Goal: Transaction & Acquisition: Purchase product/service

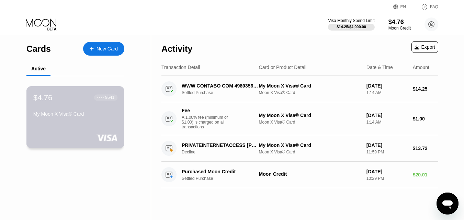
click at [77, 116] on div "My Moon X Visa® Card" at bounding box center [75, 113] width 84 height 5
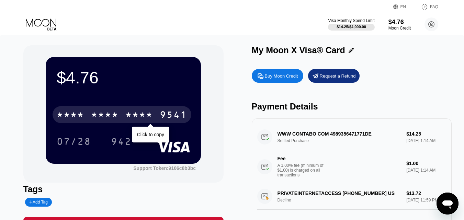
click at [150, 111] on div "* * * * * * * * * * * * 9541" at bounding box center [122, 114] width 139 height 17
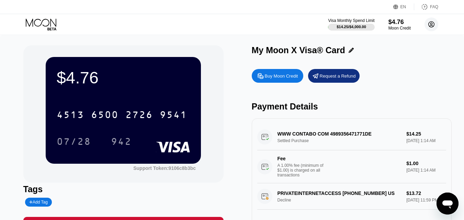
click at [432, 25] on icon at bounding box center [432, 25] width 4 height 4
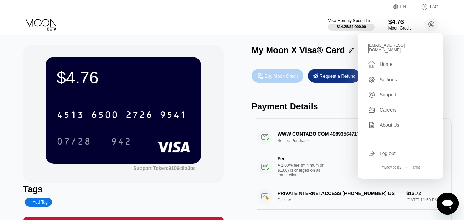
click at [268, 75] on div "Buy Moon Credit" at bounding box center [281, 76] width 33 height 6
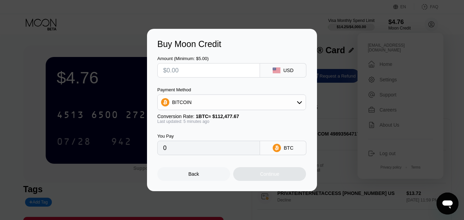
click at [215, 71] on input "text" at bounding box center [208, 71] width 91 height 14
click at [276, 104] on div "BITCOIN" at bounding box center [232, 102] width 148 height 14
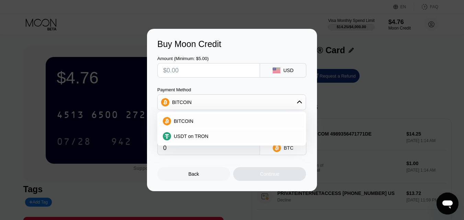
click at [131, 36] on div "Buy Moon Credit Amount (Minimum: $5.00) USD Payment Method BITCOIN BITCOIN USDT…" at bounding box center [232, 110] width 464 height 162
click at [166, 15] on div at bounding box center [234, 110] width 469 height 220
click at [296, 102] on div "BITCOIN" at bounding box center [232, 102] width 148 height 14
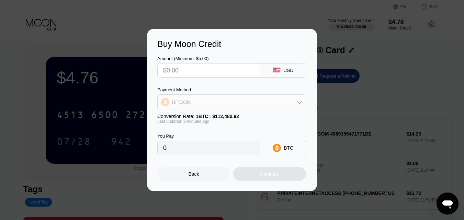
click at [296, 102] on div "BITCOIN" at bounding box center [232, 102] width 148 height 14
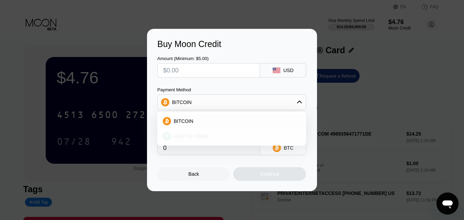
click at [224, 136] on div "USDT on TRON" at bounding box center [235, 136] width 129 height 5
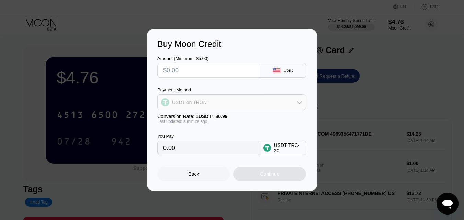
click at [234, 104] on div "USDT on TRON" at bounding box center [232, 102] width 148 height 14
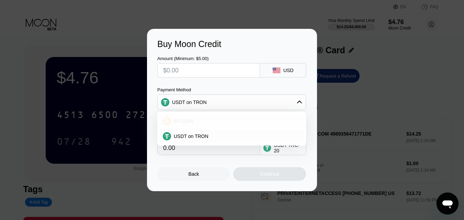
click at [214, 118] on div "BITCOIN" at bounding box center [235, 120] width 129 height 5
type input "0"
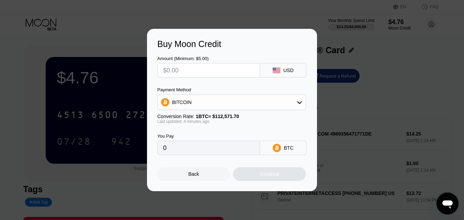
click at [210, 68] on input "text" at bounding box center [208, 71] width 91 height 14
type input "$6"
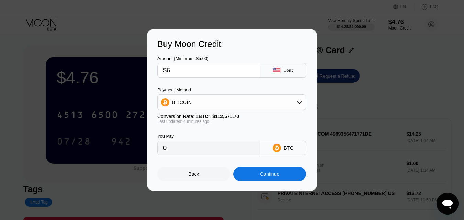
type input "0.00005331"
type input "$6"
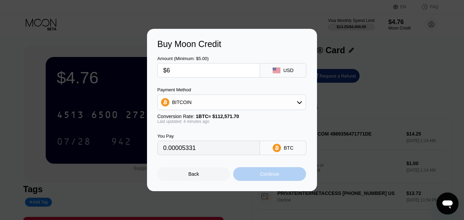
click at [264, 177] on div "Continue" at bounding box center [269, 173] width 19 height 5
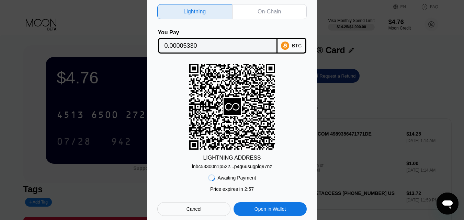
click at [271, 12] on div "On-Chain" at bounding box center [269, 11] width 23 height 7
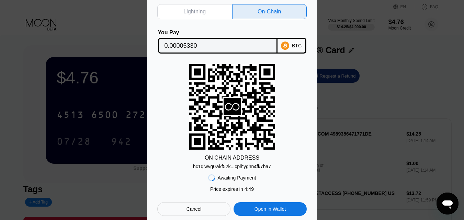
click at [202, 206] on div "Cancel" at bounding box center [193, 209] width 73 height 14
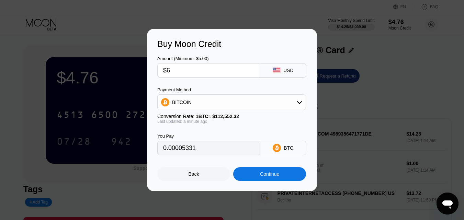
click at [194, 176] on div "Back" at bounding box center [194, 173] width 11 height 5
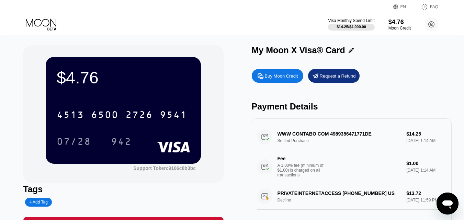
click at [275, 79] on div "Buy Moon Credit" at bounding box center [281, 76] width 33 height 6
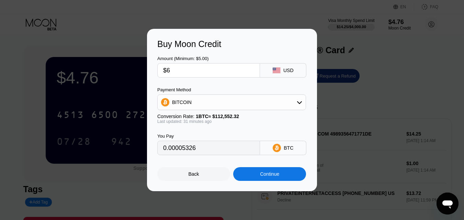
type input "0.00005326"
click at [211, 176] on div "Back" at bounding box center [193, 174] width 73 height 14
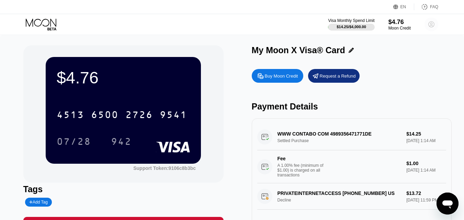
click at [432, 25] on icon at bounding box center [432, 25] width 4 height 4
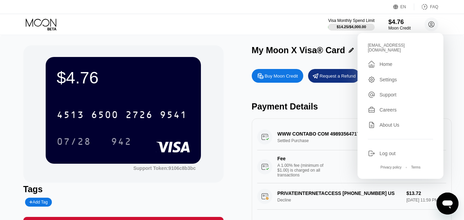
click at [266, 77] on div "Buy Moon Credit" at bounding box center [281, 76] width 33 height 6
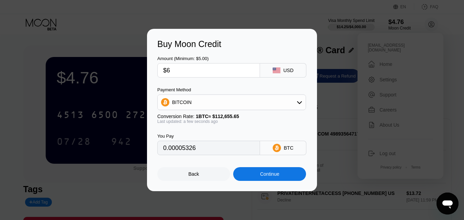
click at [198, 70] on input "$6" at bounding box center [208, 71] width 91 height 14
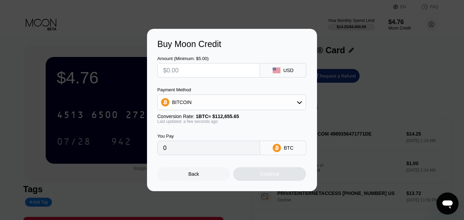
type input "0"
type input "$2"
type input "0.00001776"
type input "$20"
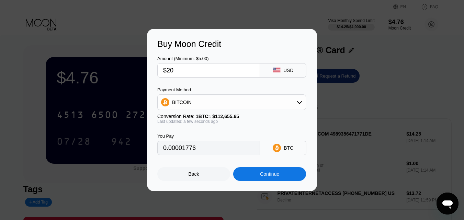
type input "0.00017754"
type input "$20"
click at [253, 181] on div "Continue" at bounding box center [269, 174] width 73 height 14
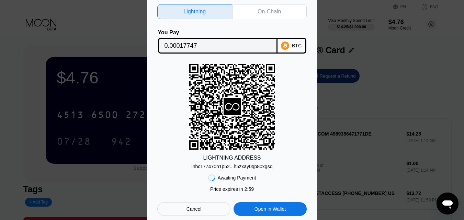
click at [270, 12] on div "On-Chain" at bounding box center [269, 11] width 23 height 7
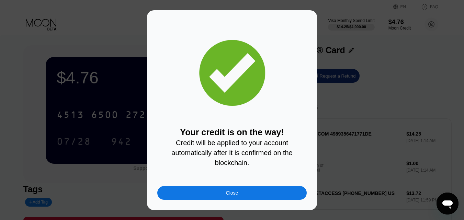
click at [235, 196] on div "Close" at bounding box center [232, 192] width 12 height 5
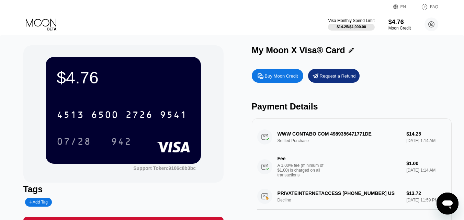
click at [40, 23] on icon at bounding box center [42, 25] width 32 height 12
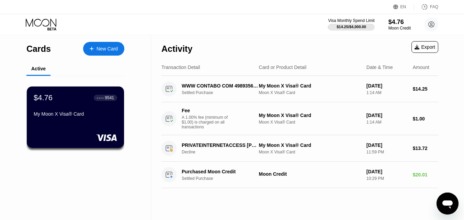
click at [44, 25] on icon at bounding box center [41, 23] width 31 height 8
click at [35, 25] on icon at bounding box center [41, 23] width 31 height 8
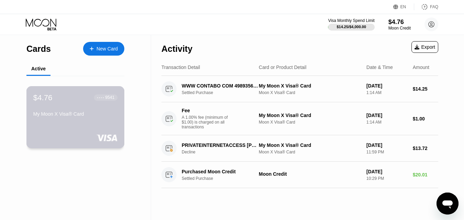
click at [52, 113] on div "$4.76 ● ● ● ● 9541 My Moon X Visa® Card" at bounding box center [75, 106] width 84 height 26
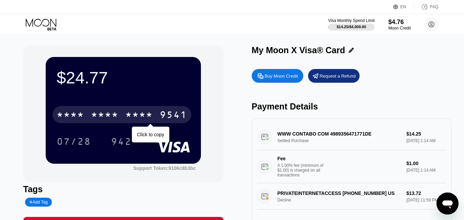
click at [150, 115] on div "* * * *" at bounding box center [138, 115] width 27 height 11
click at [161, 119] on div "9541" at bounding box center [173, 115] width 27 height 11
